Goal: Task Accomplishment & Management: Use online tool/utility

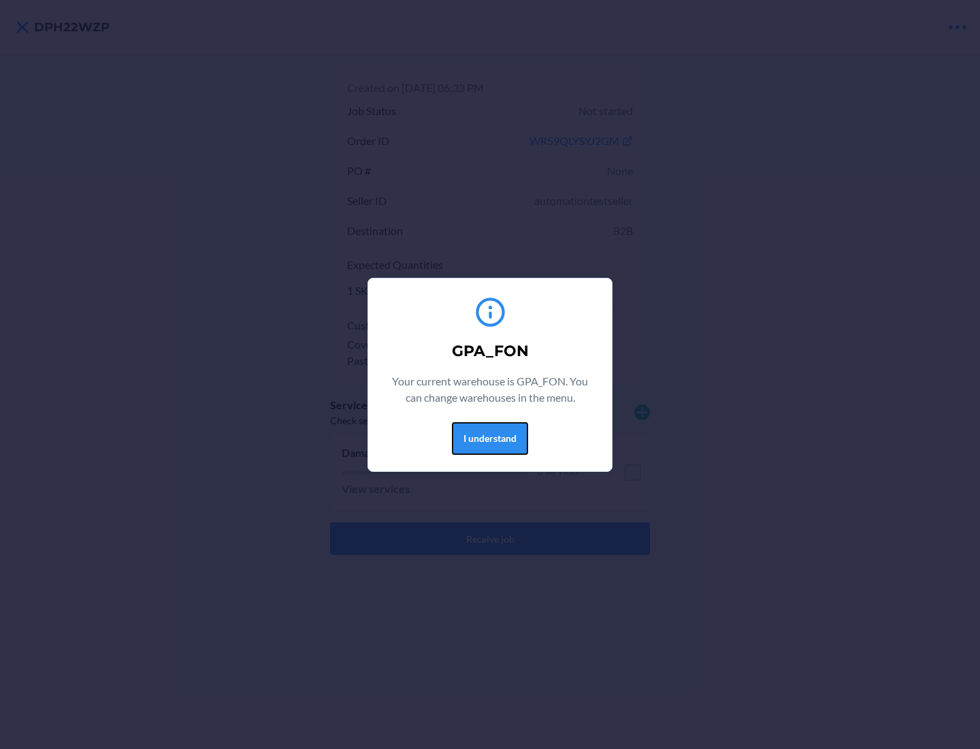
click at [490, 438] on button "I understand" at bounding box center [490, 438] width 76 height 33
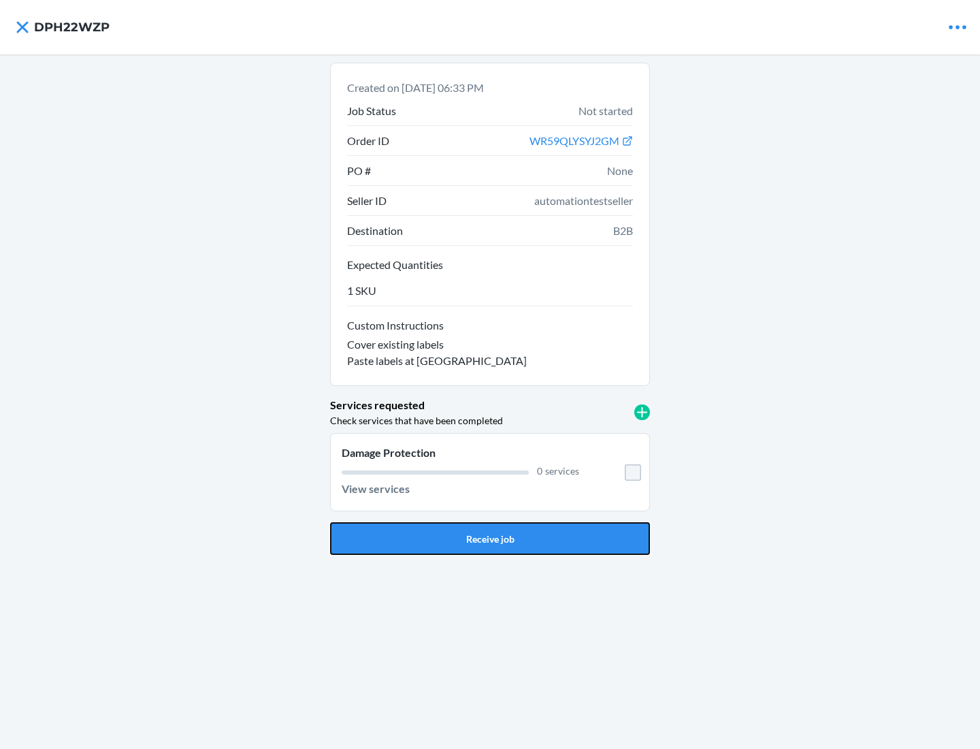
click at [490, 539] on button "Receive job" at bounding box center [490, 538] width 320 height 33
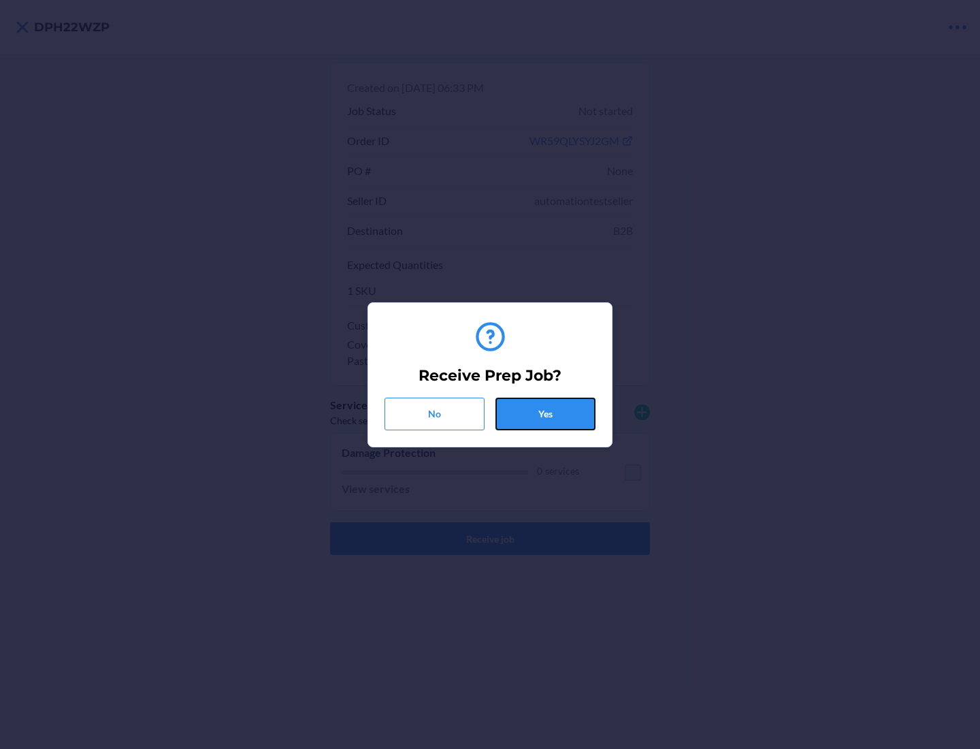
click at [545, 413] on button "Yes" at bounding box center [546, 414] width 100 height 33
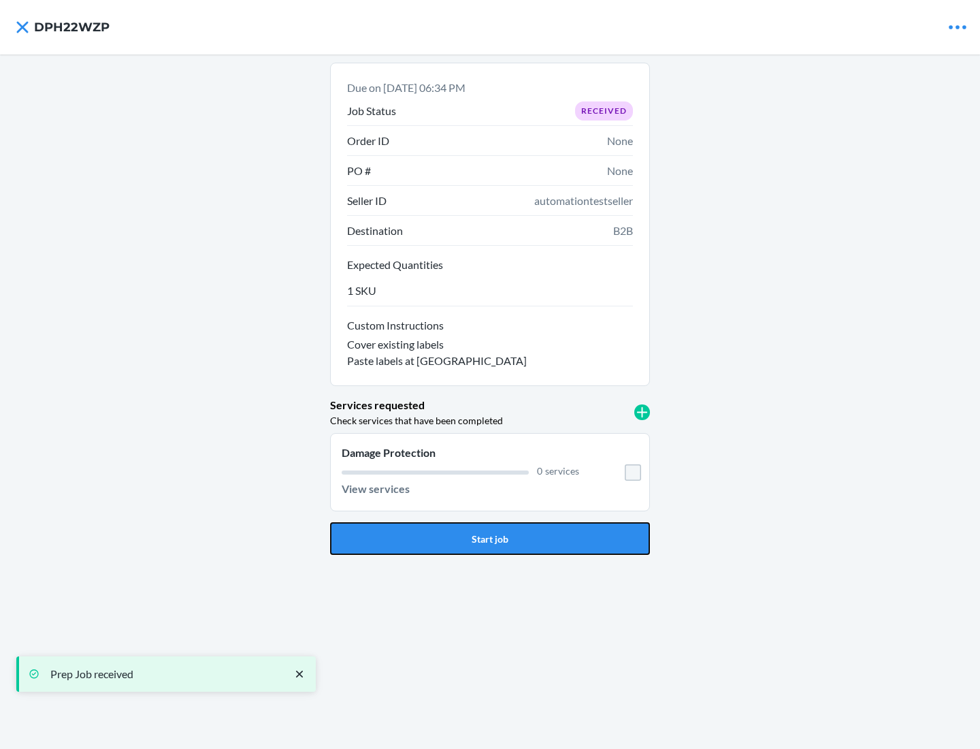
click at [490, 539] on button "Start job" at bounding box center [490, 538] width 320 height 33
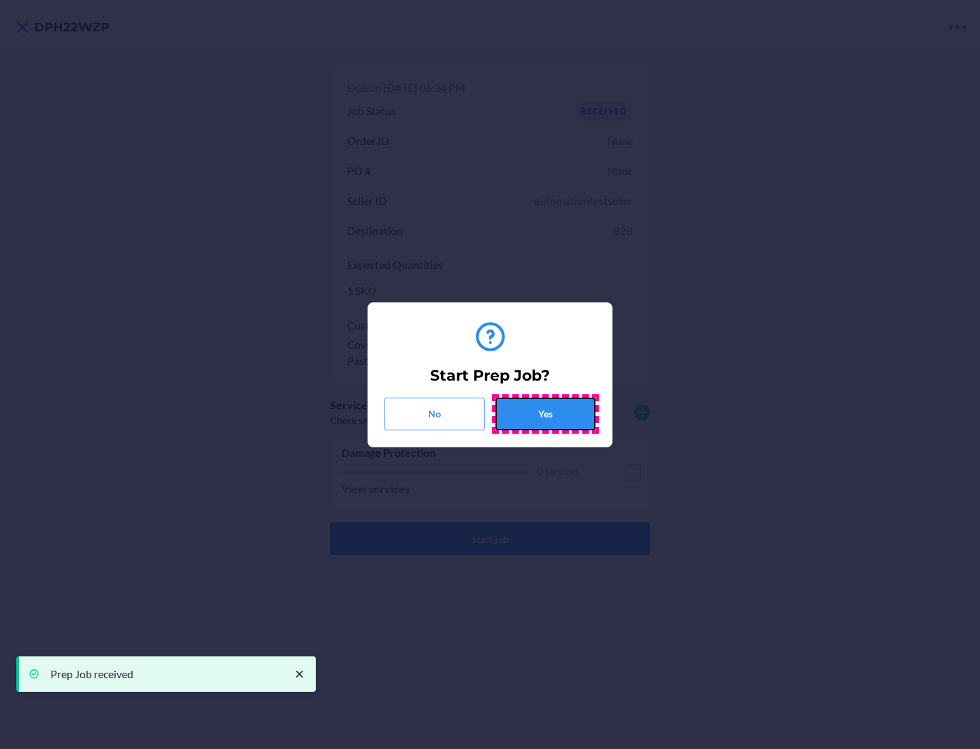
click at [545, 413] on button "Yes" at bounding box center [546, 414] width 100 height 33
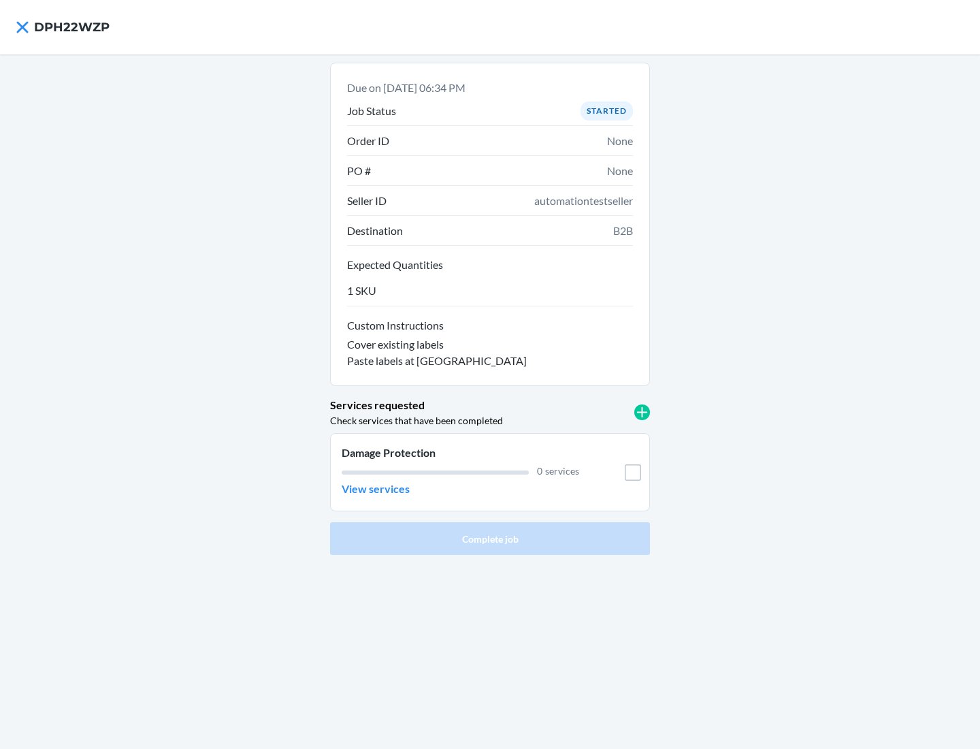
click at [71, 27] on h4 "DPH22WZP" at bounding box center [72, 27] width 76 height 18
